Goal: Task Accomplishment & Management: Use online tool/utility

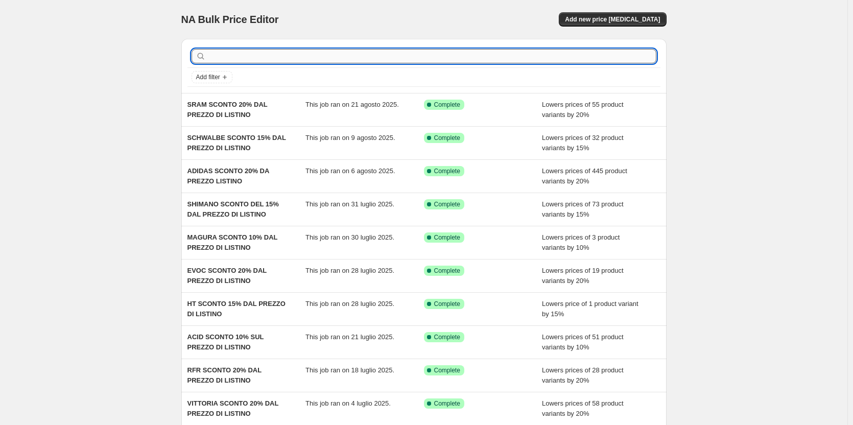
click at [321, 53] on input "text" at bounding box center [432, 56] width 448 height 14
type input "shi"
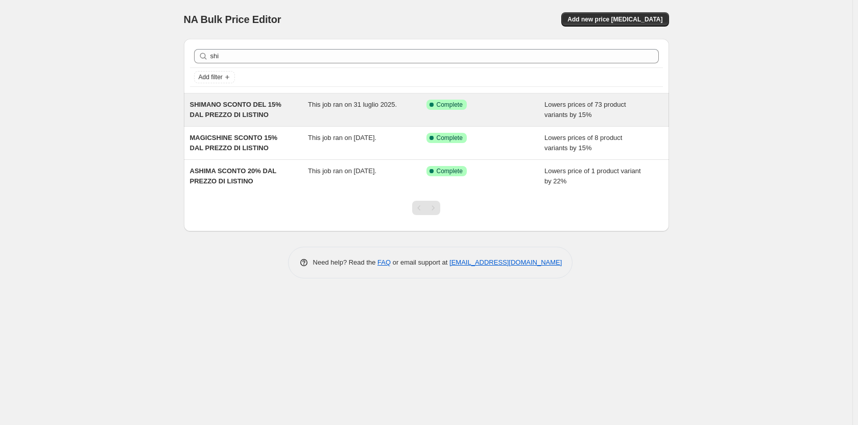
click at [273, 110] on div "SHIMANO SCONTO DEL 15% DAL PREZZO DI LISTINO" at bounding box center [249, 110] width 118 height 20
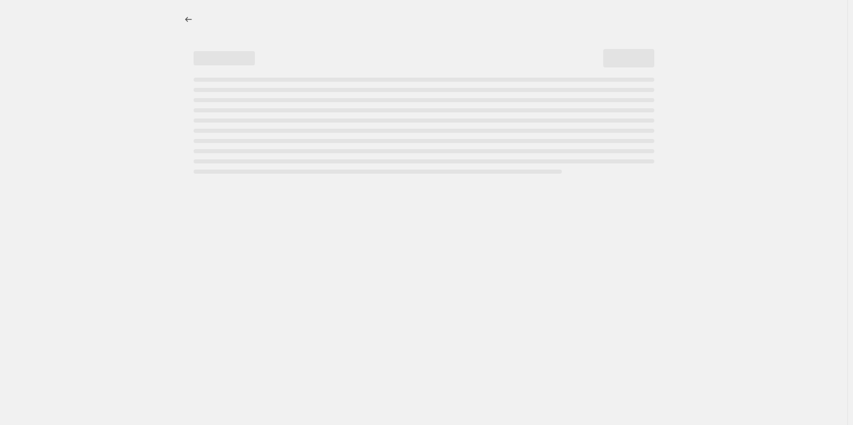
select select "percentage"
select select "vendor"
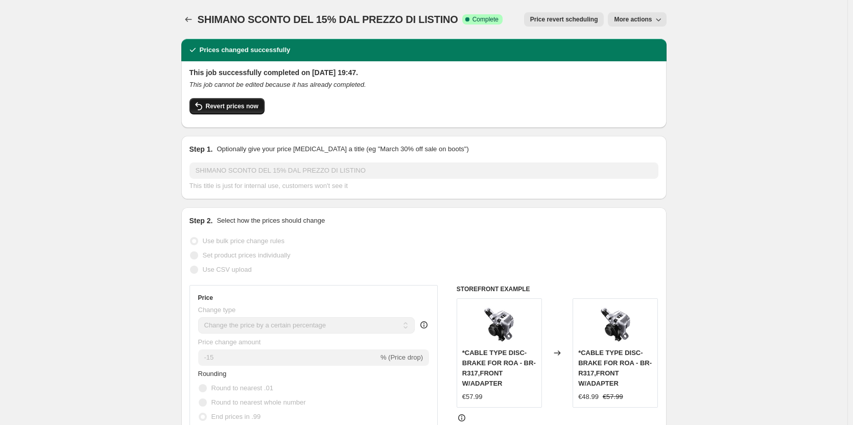
click at [217, 105] on span "Revert prices now" at bounding box center [232, 106] width 53 height 8
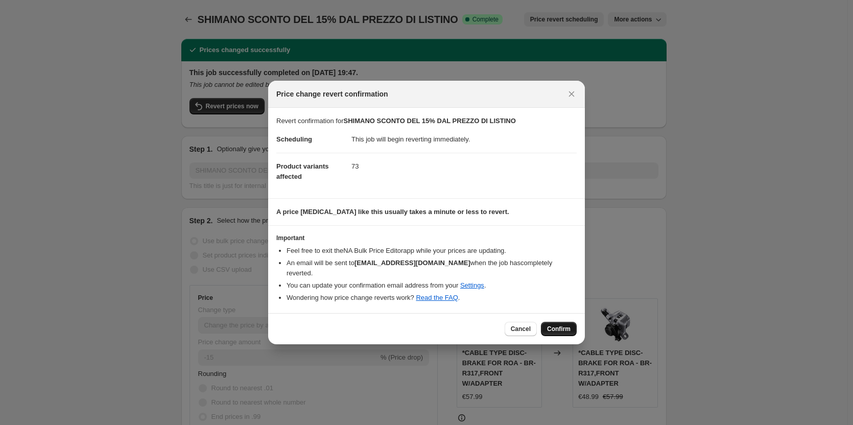
click at [568, 325] on span "Confirm" at bounding box center [558, 329] width 23 height 8
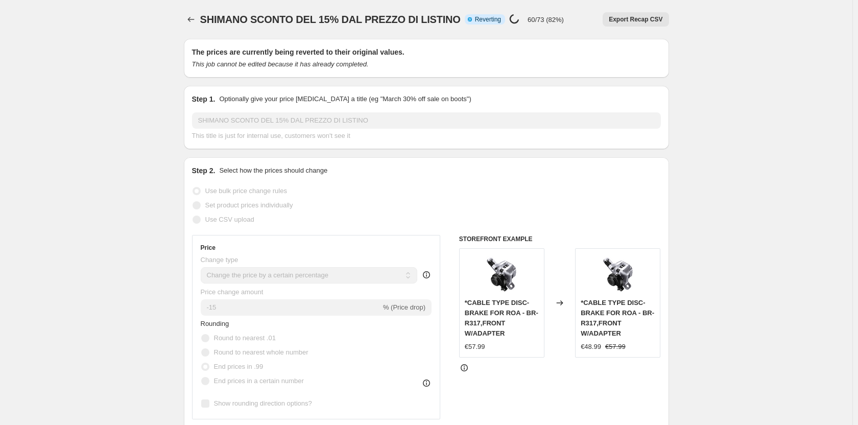
select select "percentage"
select select "vendor"
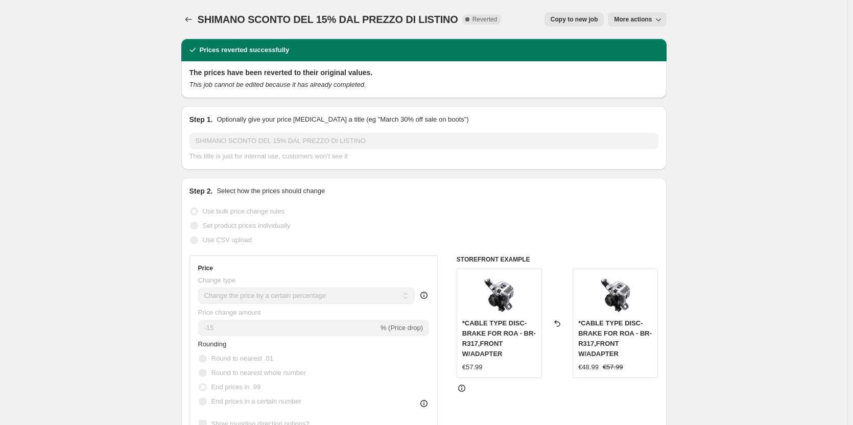
click at [586, 20] on span "Copy to new job" at bounding box center [573, 19] width 47 height 8
select select "percentage"
select select "vendor"
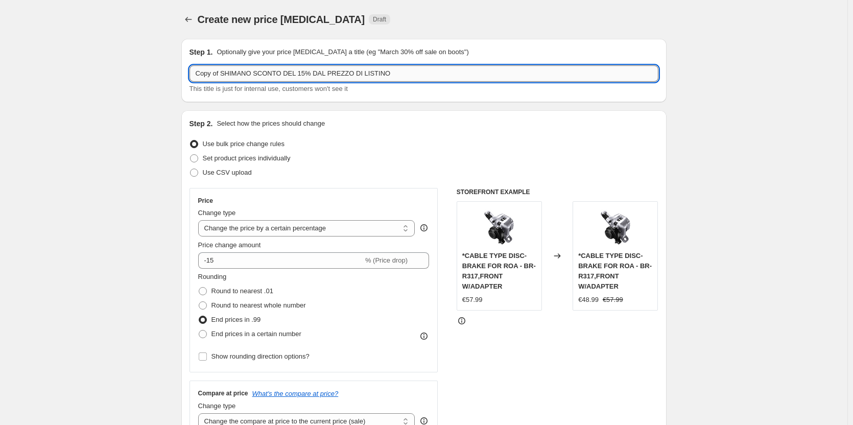
click at [245, 72] on input "Copy of SHIMANO SCONTO DEL 15% DAL PREZZO DI LISTINO" at bounding box center [423, 73] width 469 height 16
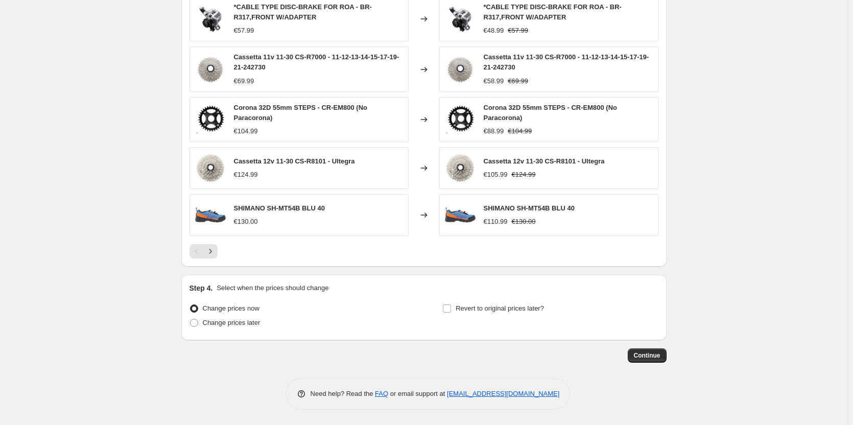
scroll to position [721, 0]
type input "SHIMANO SCONTO DEL 15% DAL PREZZO DI LISTINO"
click at [643, 355] on span "Continue" at bounding box center [647, 355] width 27 height 8
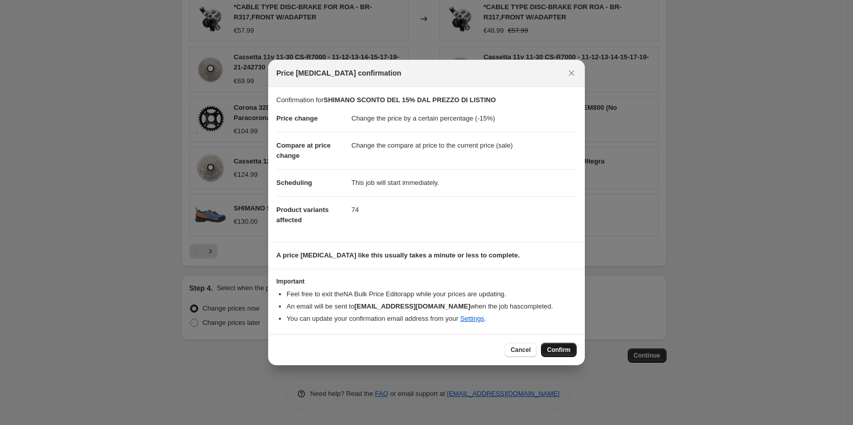
click at [557, 351] on span "Confirm" at bounding box center [558, 350] width 23 height 8
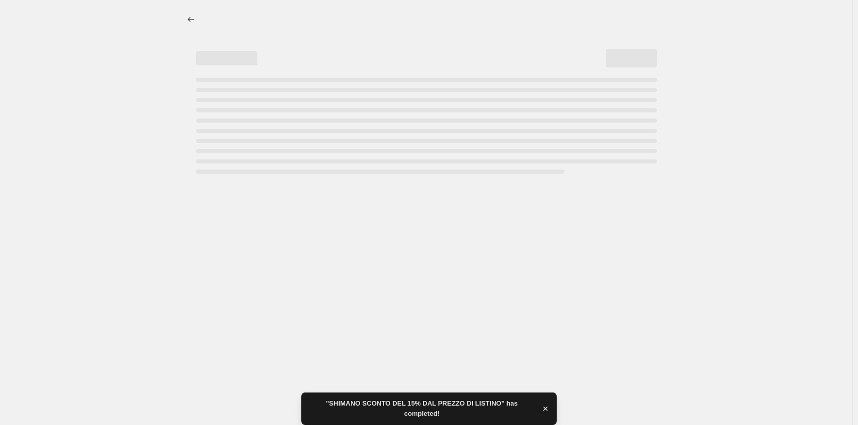
select select "percentage"
select select "vendor"
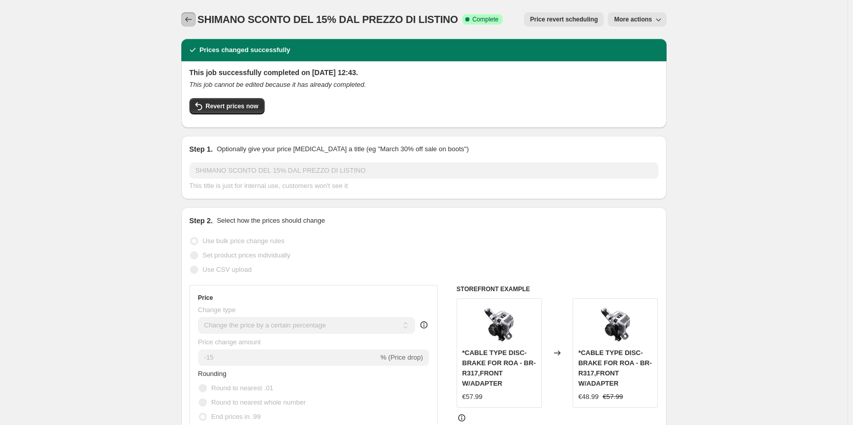
click at [196, 19] on button "Price change jobs" at bounding box center [188, 19] width 14 height 14
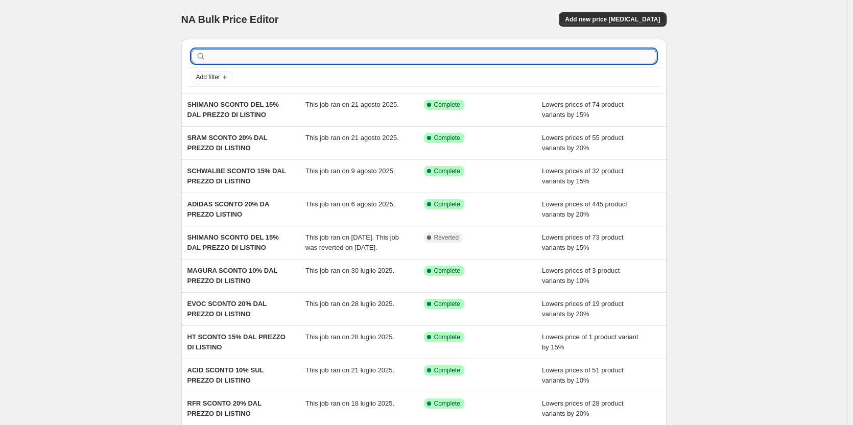
click at [273, 58] on input "text" at bounding box center [432, 56] width 448 height 14
type input "shi"
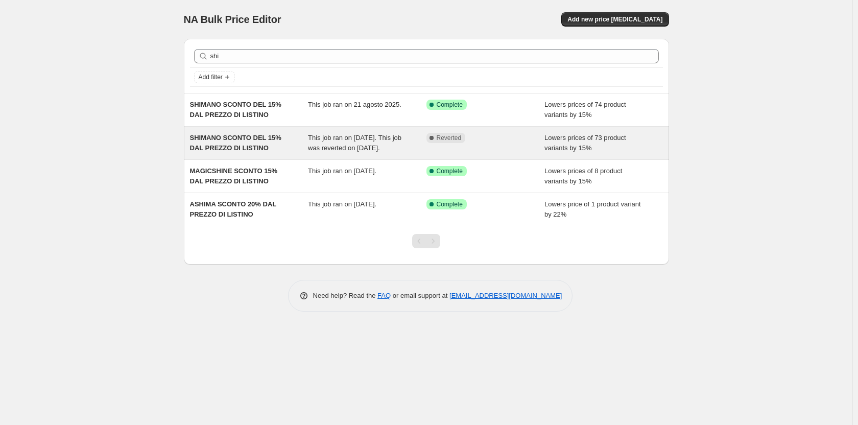
click at [268, 153] on div "SHIMANO SCONTO DEL 15% DAL PREZZO DI LISTINO" at bounding box center [249, 143] width 118 height 20
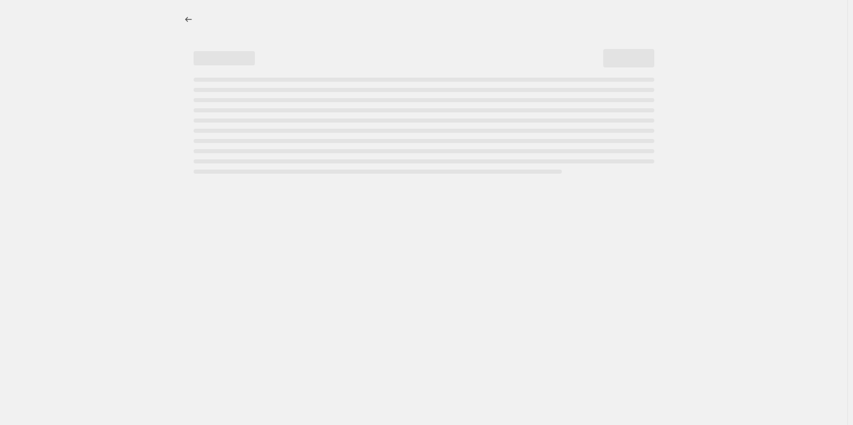
select select "percentage"
select select "vendor"
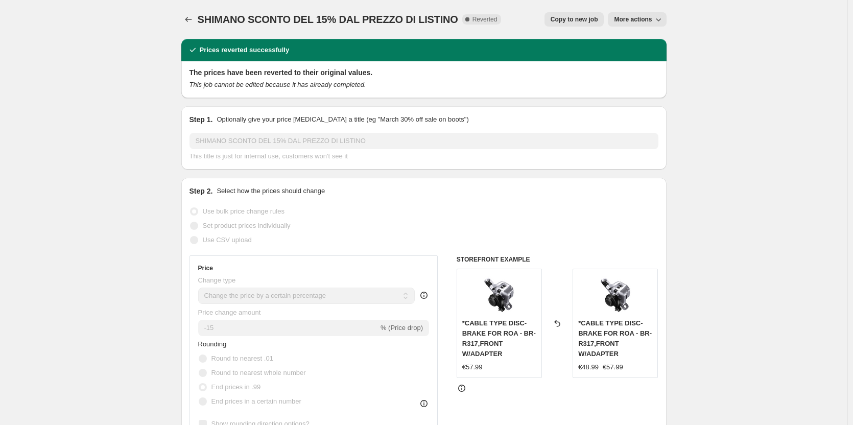
click at [639, 17] on span "More actions" at bounding box center [633, 19] width 38 height 8
click at [641, 57] on span "Delete job" at bounding box center [633, 58] width 30 height 8
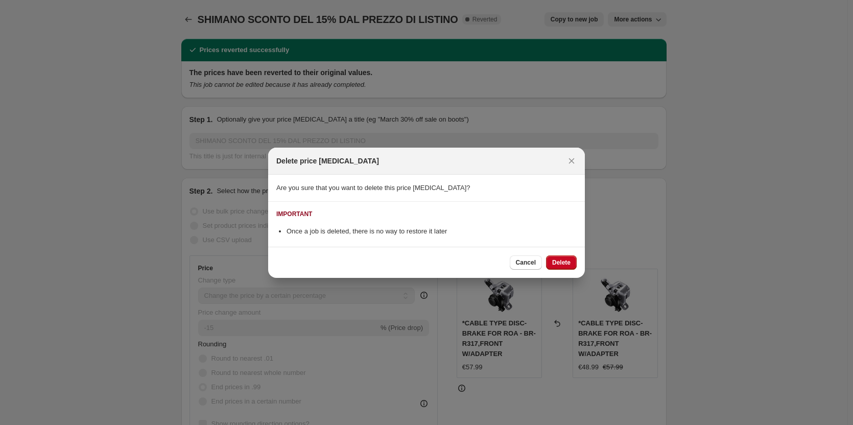
click at [577, 255] on div "Cancel Delete" at bounding box center [426, 262] width 317 height 31
click at [574, 257] on button "Delete" at bounding box center [561, 262] width 31 height 14
